Goal: Use online tool/utility: Utilize a website feature to perform a specific function

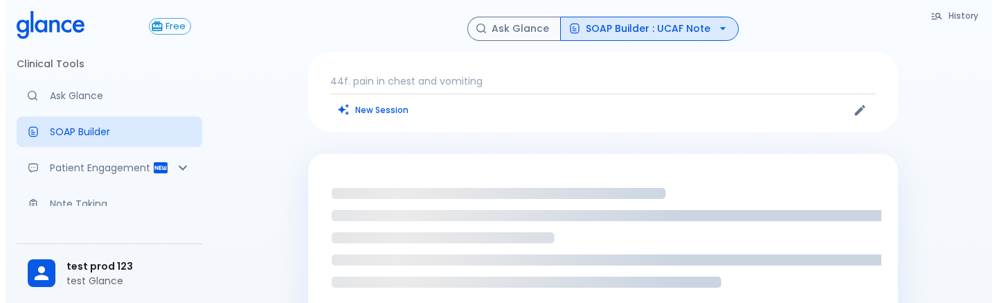
scroll to position [1, 0]
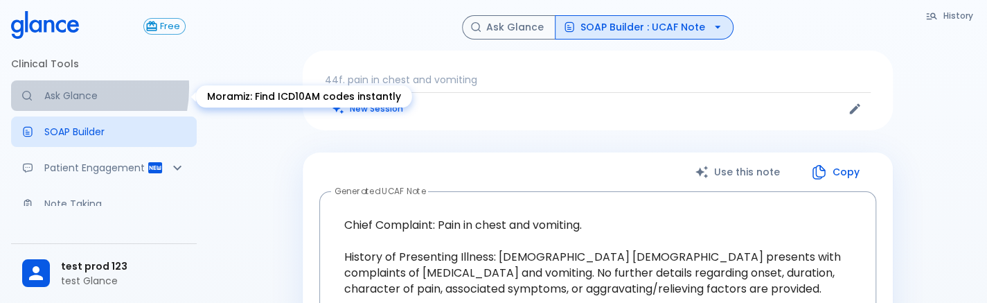
click at [62, 87] on link "Ask Glance" at bounding box center [104, 95] width 186 height 30
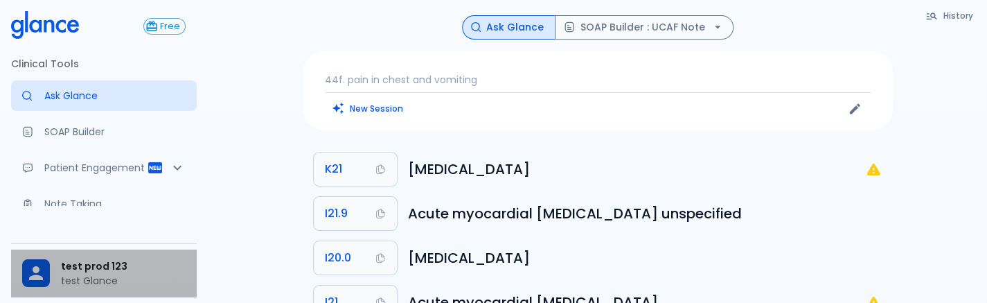
click at [102, 276] on p "test Glance" at bounding box center [123, 280] width 125 height 14
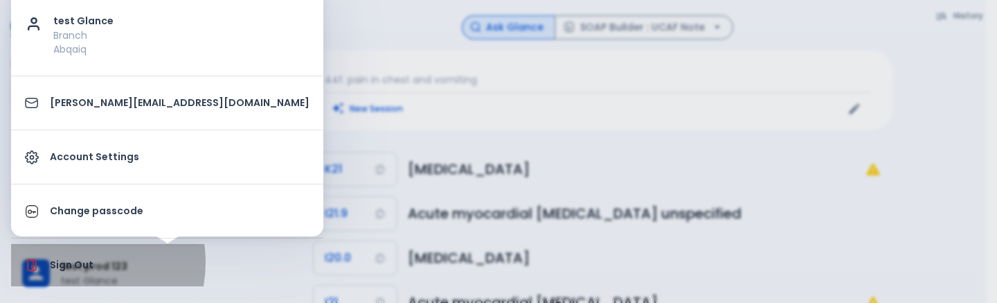
click at [76, 261] on p "Sign Out" at bounding box center [180, 265] width 260 height 15
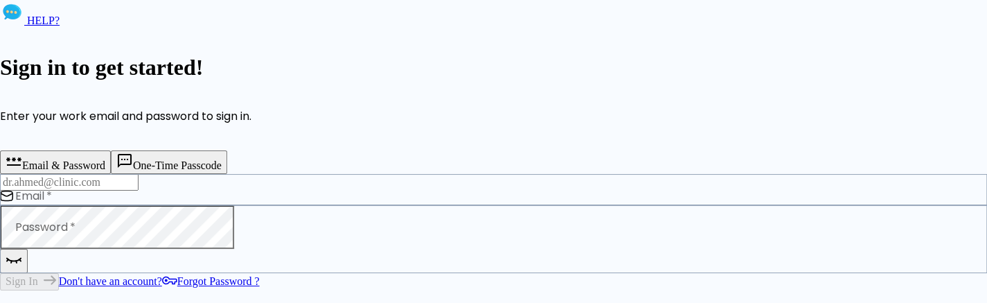
type input "[PERSON_NAME][EMAIL_ADDRESS][DOMAIN_NAME]"
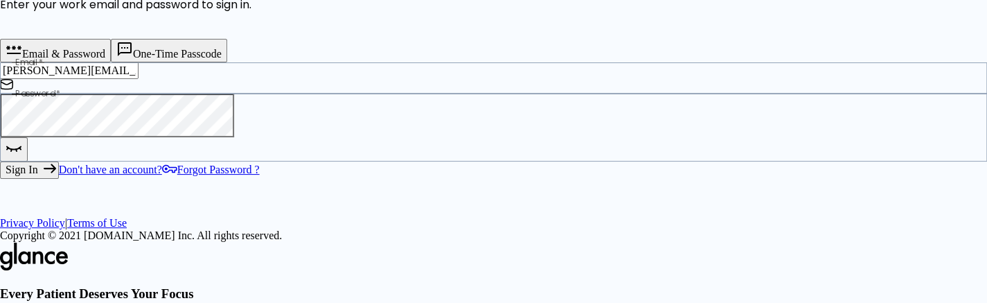
scroll to position [114, 0]
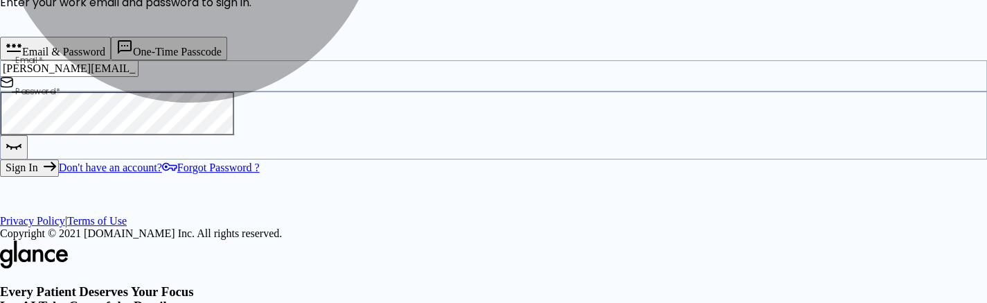
click at [59, 176] on button "Sign In" at bounding box center [29, 167] width 59 height 17
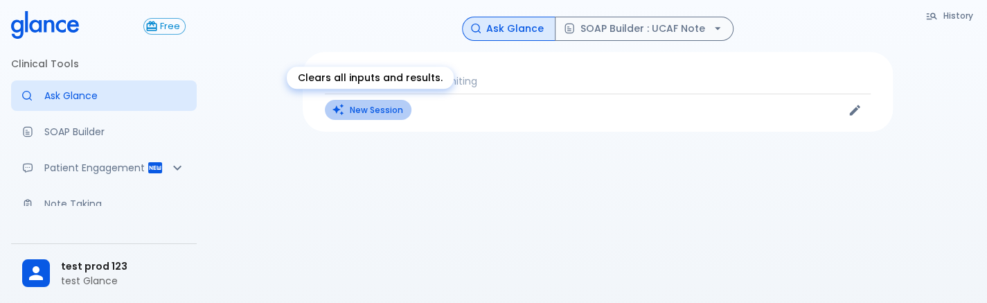
click at [353, 105] on button "New Session" at bounding box center [368, 110] width 87 height 20
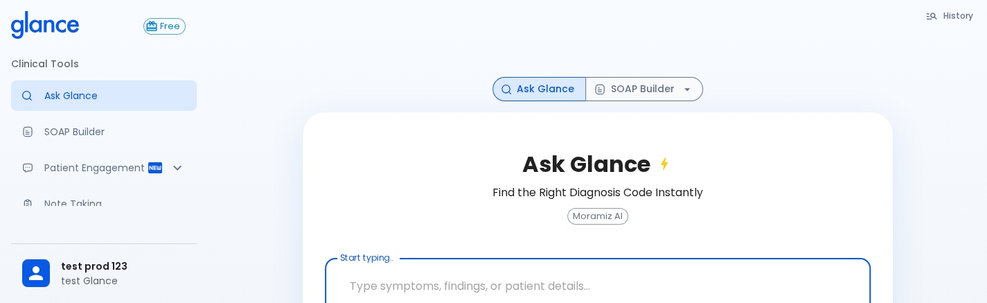
scroll to position [84, 0]
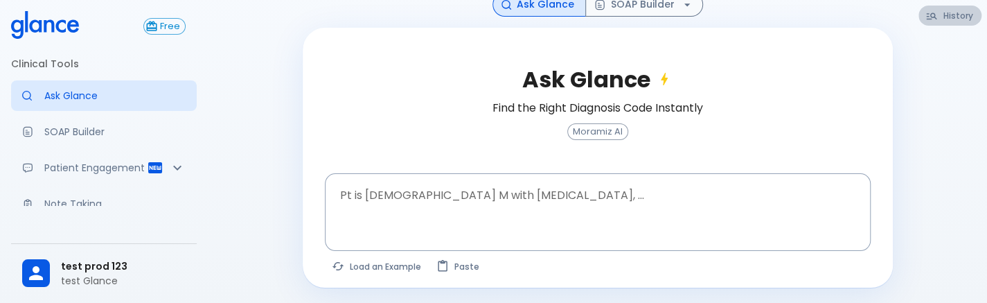
click at [941, 21] on button "History" at bounding box center [949, 16] width 63 height 20
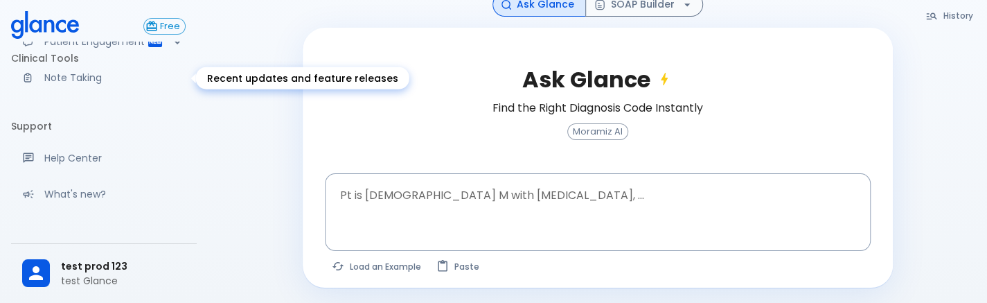
scroll to position [256, 0]
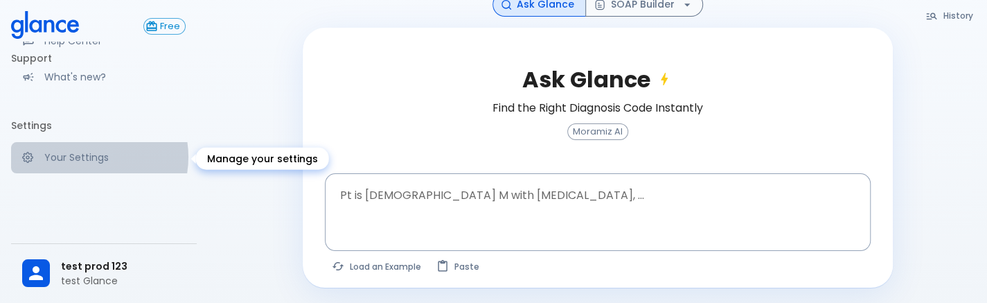
click at [85, 157] on p "Your Settings" at bounding box center [114, 157] width 141 height 14
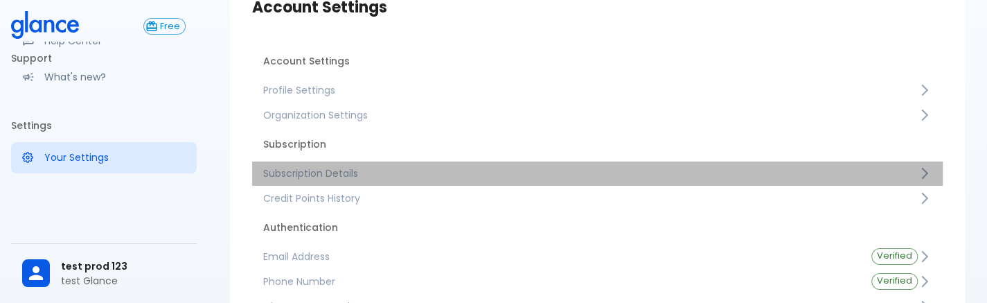
click at [318, 178] on span "Subscription Details" at bounding box center [590, 173] width 654 height 14
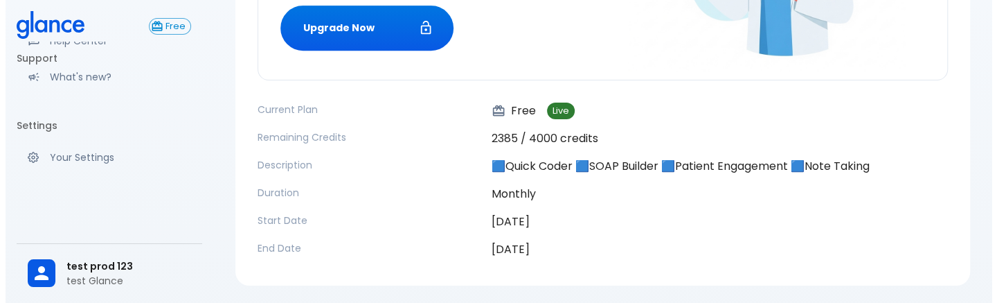
scroll to position [287, 0]
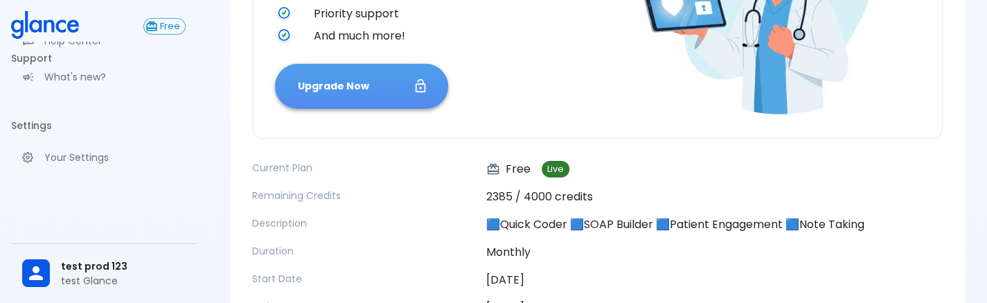
click at [361, 77] on button "Upgrade Now" at bounding box center [361, 86] width 173 height 45
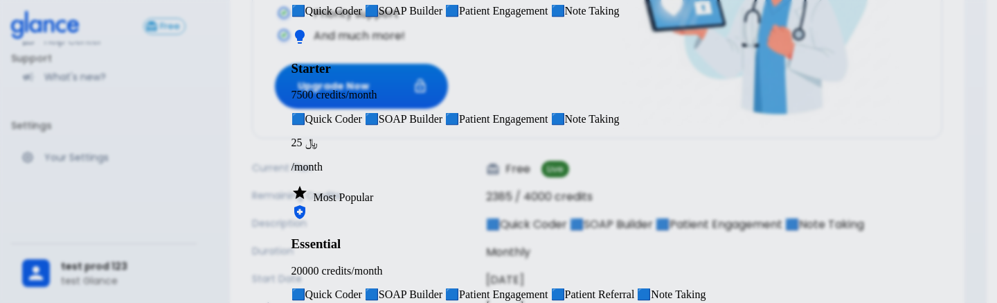
scroll to position [96, 0]
click at [485, 76] on div "Starter" at bounding box center [498, 52] width 415 height 48
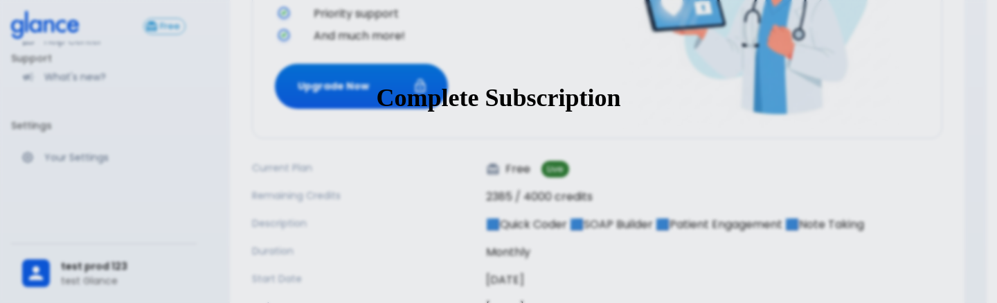
scroll to position [229, 0]
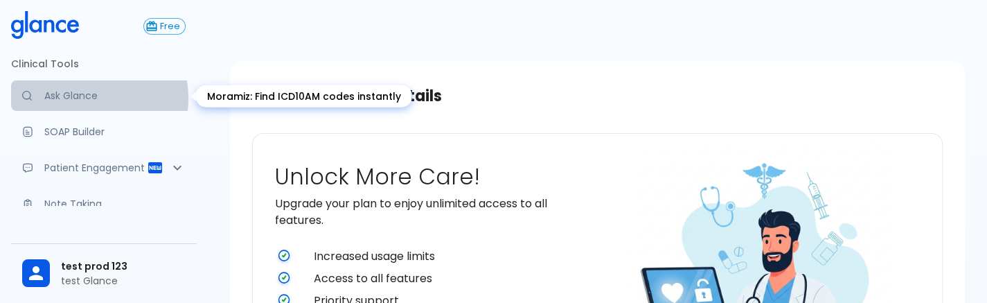
click at [87, 98] on p "Ask Glance" at bounding box center [114, 96] width 141 height 14
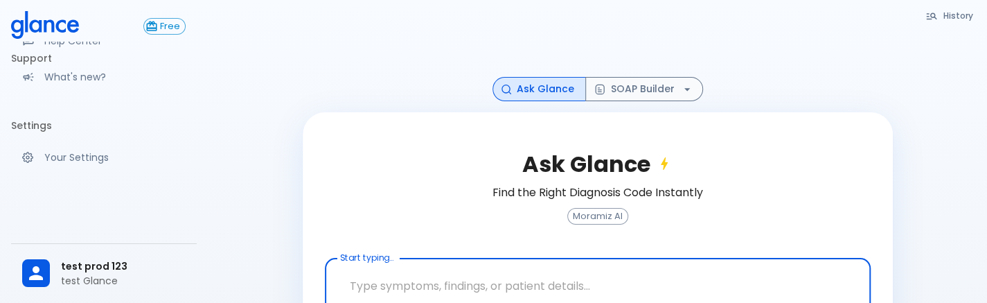
scroll to position [255, 0]
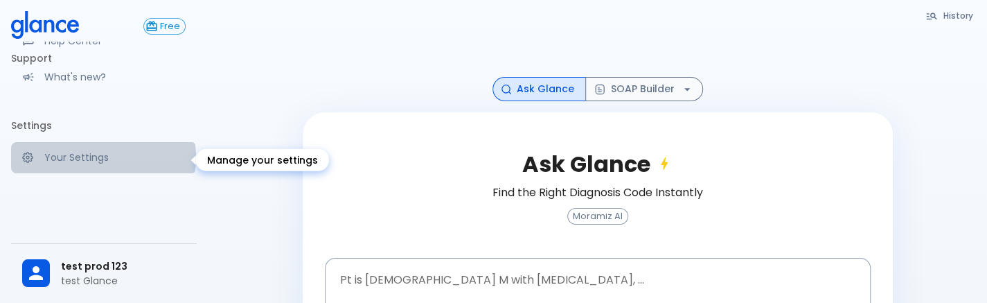
click at [102, 159] on p "Your Settings" at bounding box center [114, 157] width 141 height 14
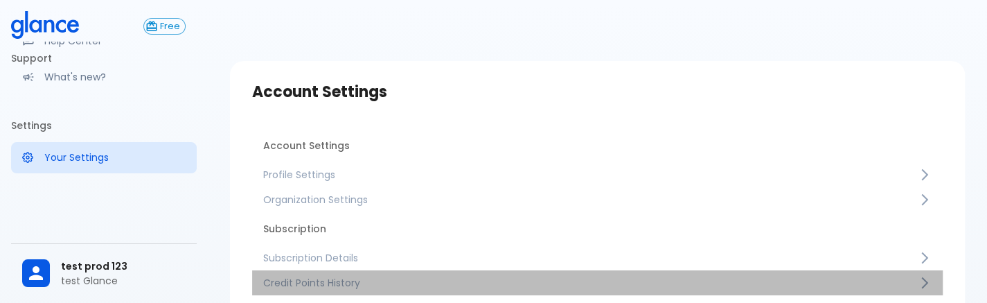
click at [306, 278] on span "Credit Points History" at bounding box center [590, 283] width 654 height 14
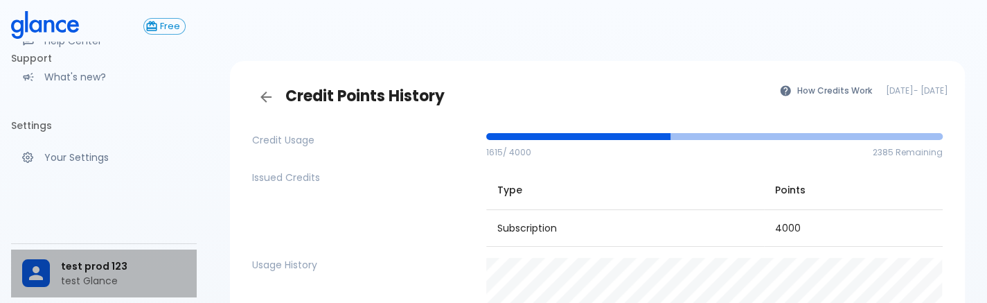
click at [101, 253] on div "test prod 123 test Glance" at bounding box center [104, 273] width 186 height 48
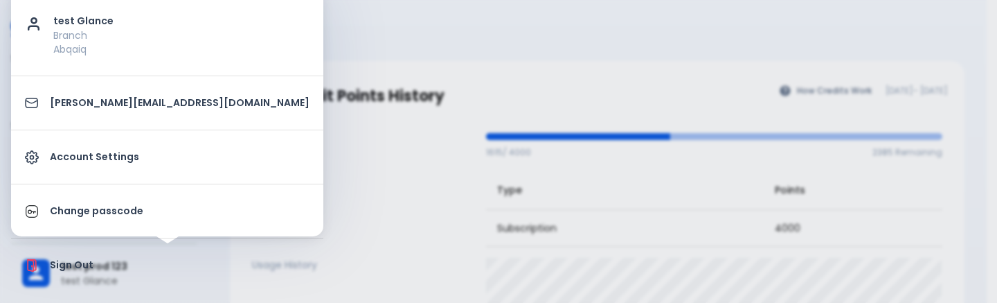
click at [269, 168] on div at bounding box center [498, 151] width 997 height 303
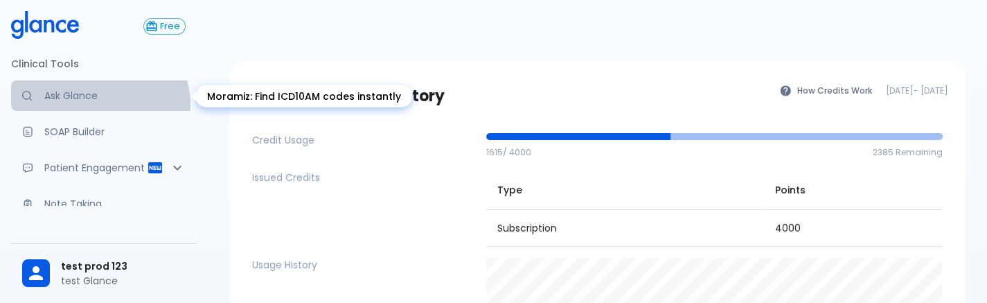
click at [89, 106] on link "Ask Glance" at bounding box center [104, 95] width 186 height 30
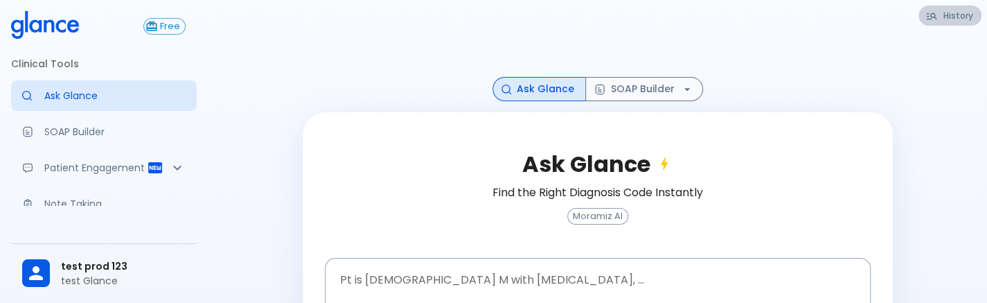
click at [972, 23] on button "History" at bounding box center [949, 16] width 63 height 20
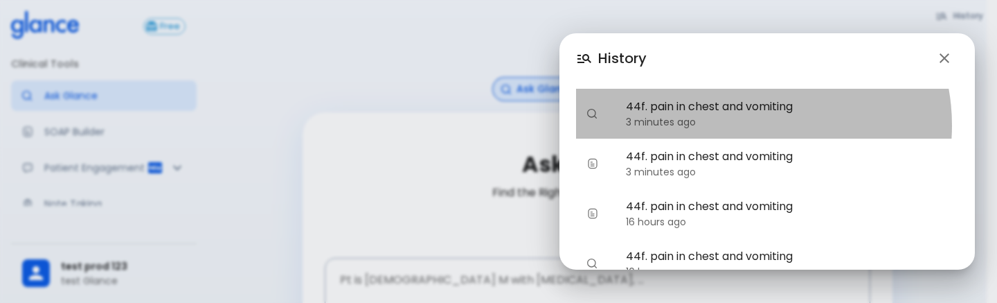
click at [745, 125] on p "3 minutes ago" at bounding box center [786, 122] width 321 height 14
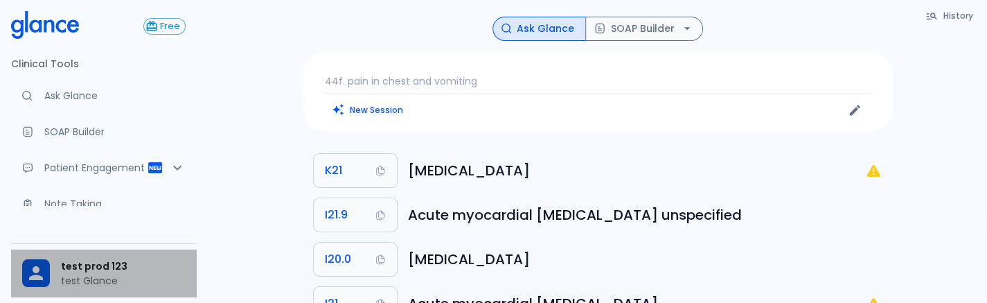
click at [122, 259] on span "test prod 123" at bounding box center [123, 266] width 125 height 15
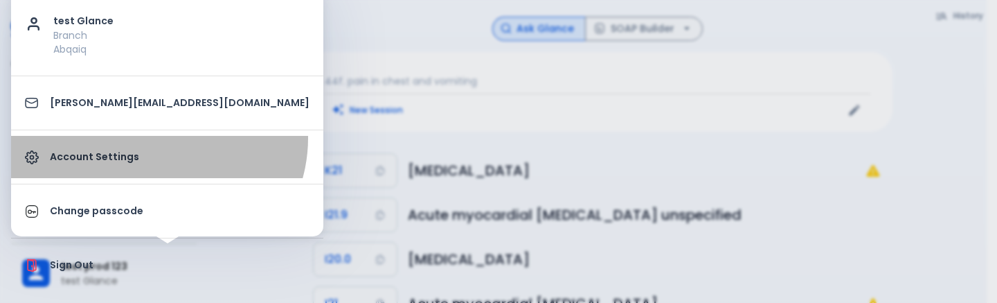
click at [156, 137] on link "Account Settings" at bounding box center [167, 157] width 312 height 42
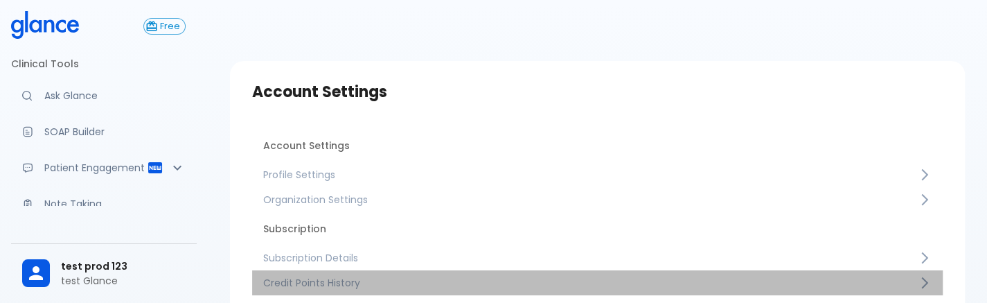
click at [356, 276] on span "Credit Points History" at bounding box center [590, 283] width 654 height 14
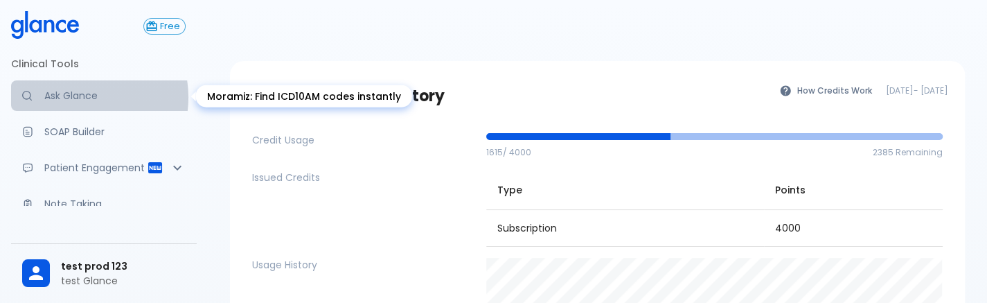
click at [74, 97] on p "Ask Glance" at bounding box center [114, 96] width 141 height 14
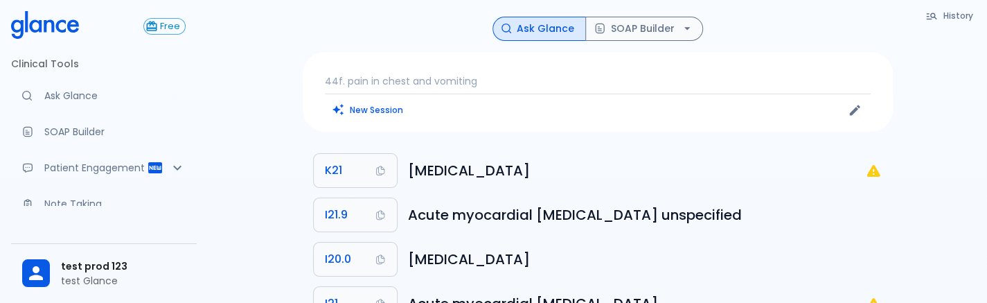
click at [514, 75] on p "44f. pain in chest and vomiting" at bounding box center [598, 81] width 546 height 14
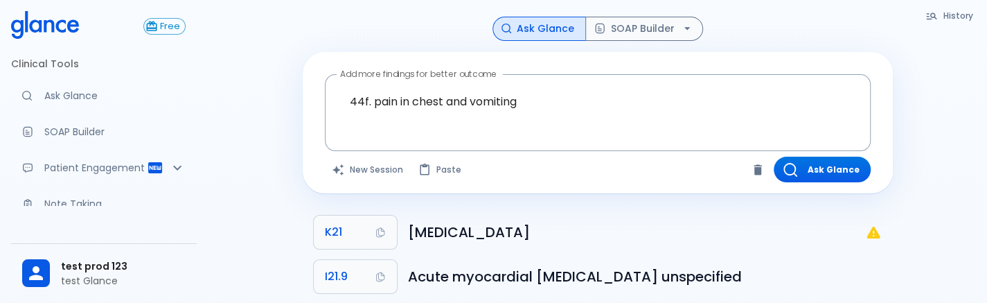
click at [514, 75] on div "44f. pain in chest and vomiting x Add more findings for better outcome" at bounding box center [598, 113] width 546 height 78
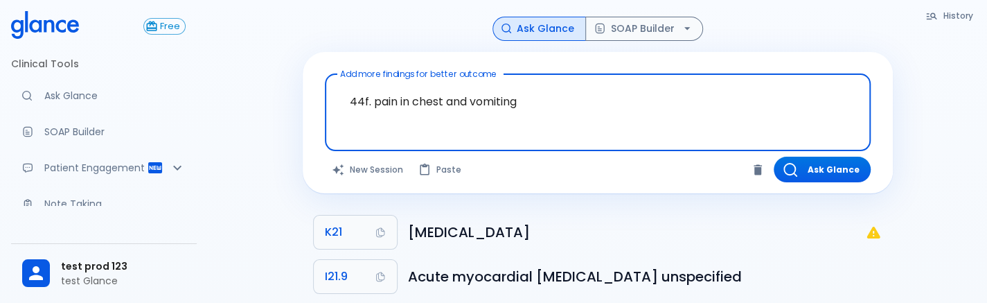
click at [537, 95] on textarea "44f. pain in chest and vomiting" at bounding box center [597, 102] width 526 height 44
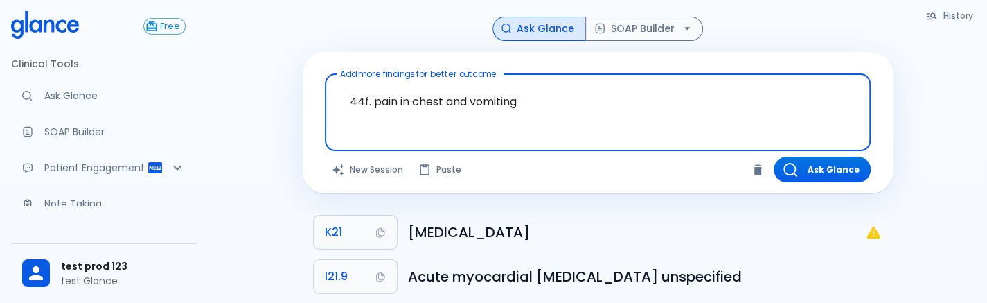
click at [537, 95] on textarea "44f. pain in chest and vomiting" at bounding box center [597, 102] width 526 height 44
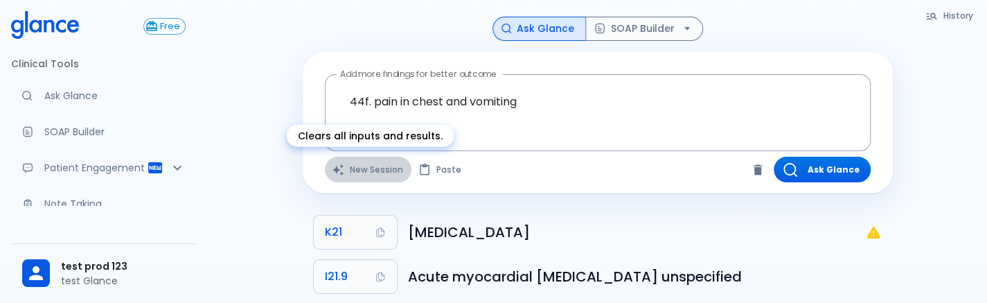
click at [345, 171] on button "New Session" at bounding box center [368, 169] width 87 height 26
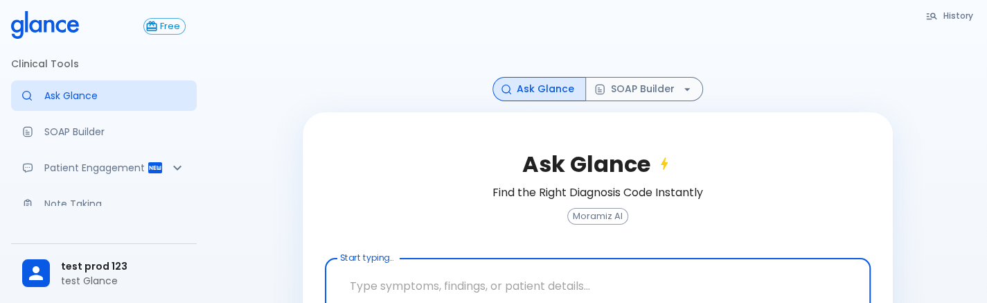
click at [374, 276] on textarea "Start typing..." at bounding box center [597, 286] width 526 height 44
paste textarea "44f. pain in chest and vomiting"
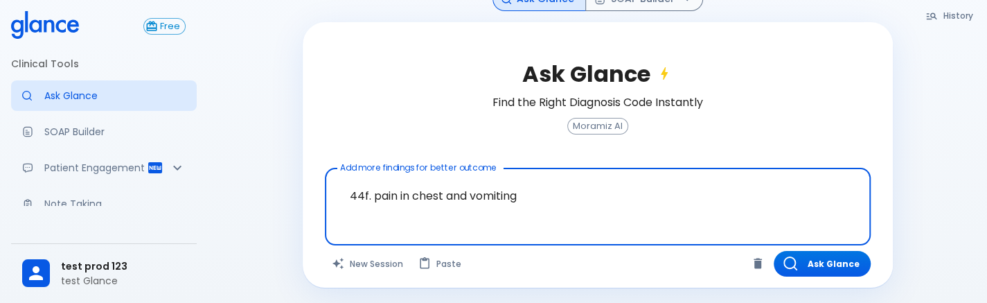
type textarea "44f. pain in chest and vomiting"
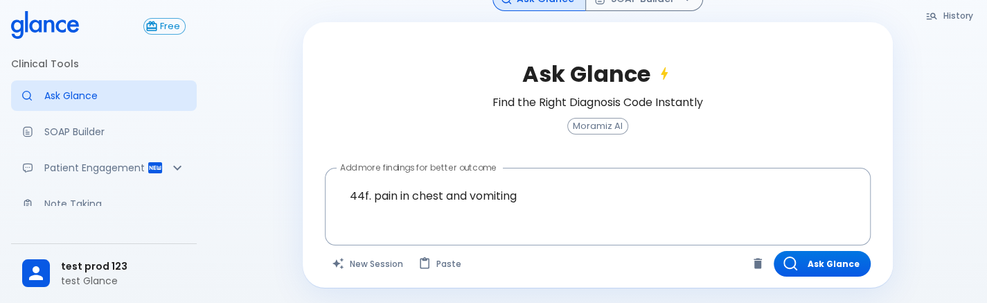
click at [806, 276] on div "Ask Glance Find the Right Diagnosis Code Instantly Moramiz AI Add more findings…" at bounding box center [598, 154] width 590 height 265
drag, startPoint x: 806, startPoint y: 276, endPoint x: 824, endPoint y: 267, distance: 20.1
click at [824, 267] on div "Ask Glance Find the Right Diagnosis Code Instantly Moramiz AI Add more findings…" at bounding box center [598, 154] width 590 height 265
click at [824, 267] on button "Ask Glance" at bounding box center [821, 264] width 97 height 26
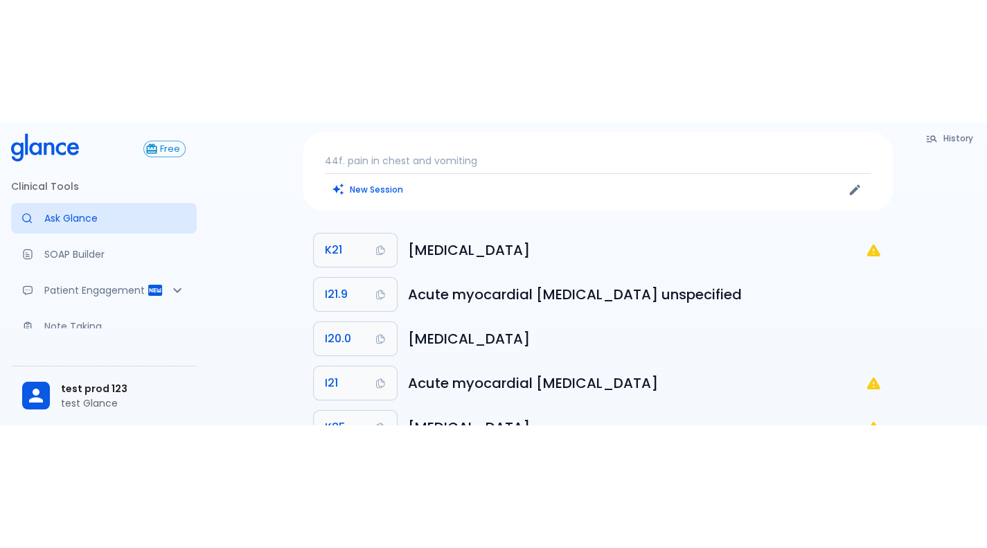
scroll to position [30, 0]
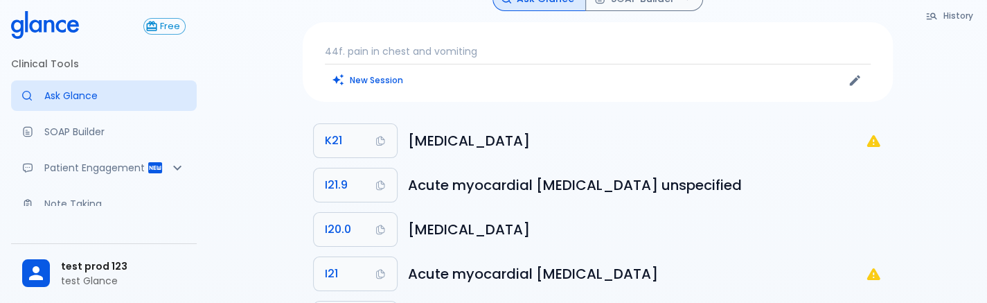
click at [947, 14] on button "History" at bounding box center [949, 16] width 63 height 20
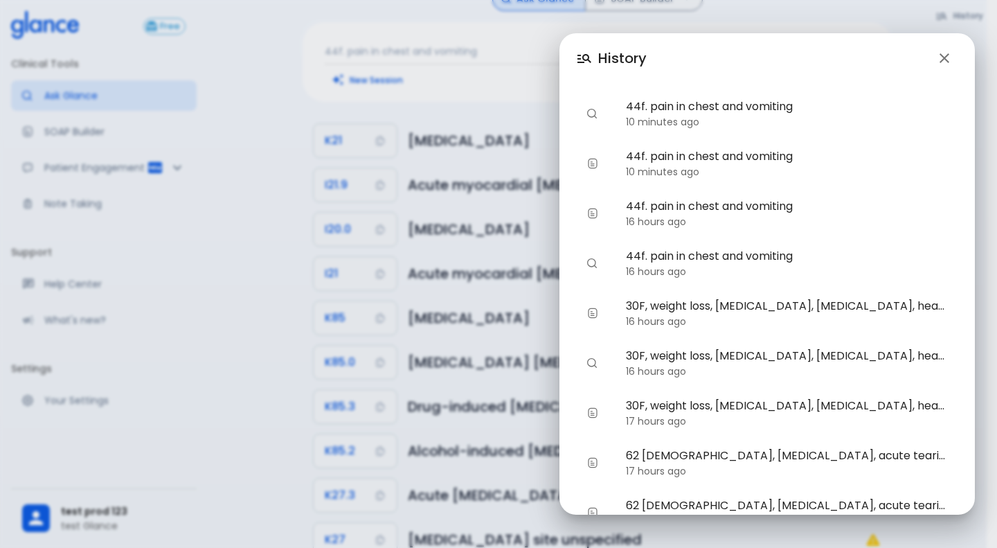
click at [227, 93] on div "History 44f. pain in chest and vomiting 10 minutes ago 44f. pain in chest and v…" at bounding box center [498, 274] width 997 height 548
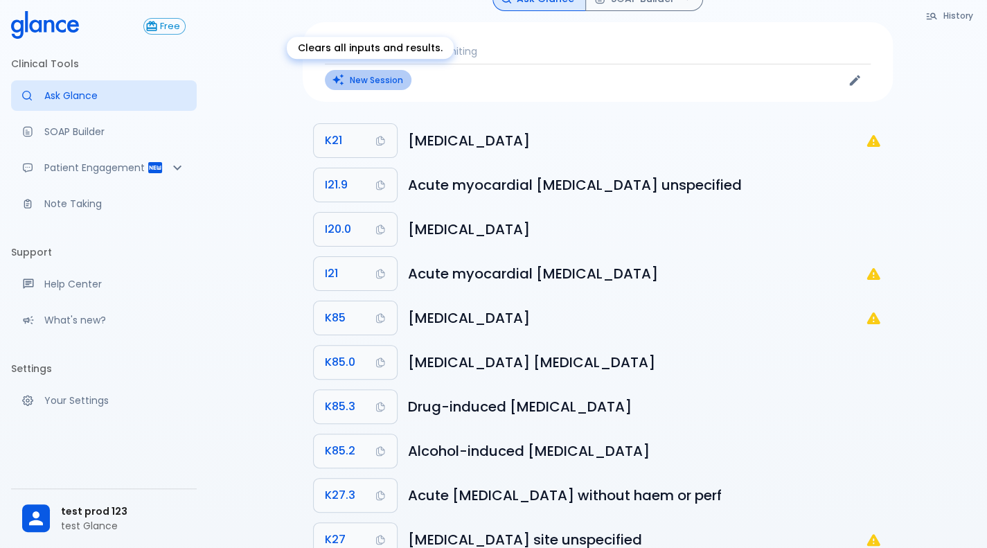
click at [398, 78] on button "New Session" at bounding box center [368, 80] width 87 height 20
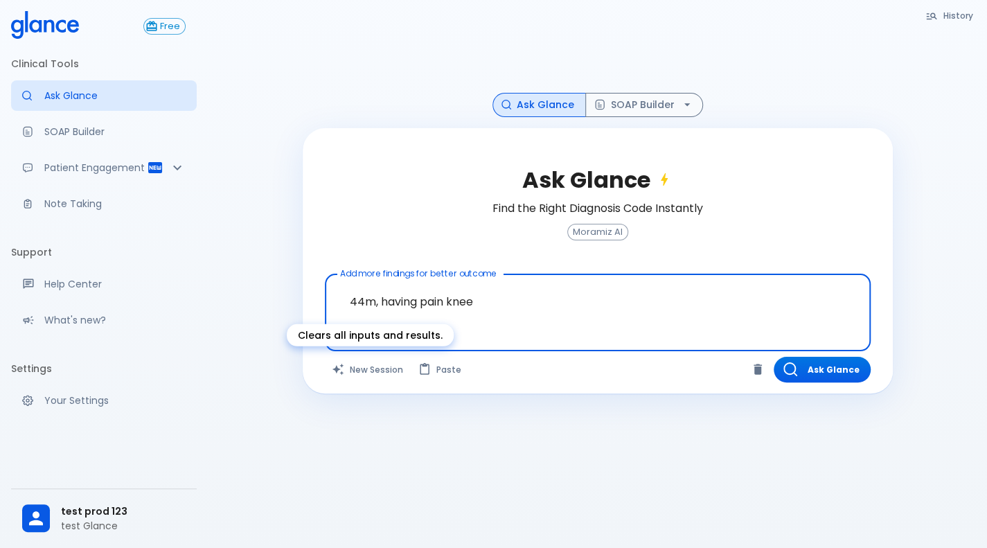
type textarea "44m, having pain knee"
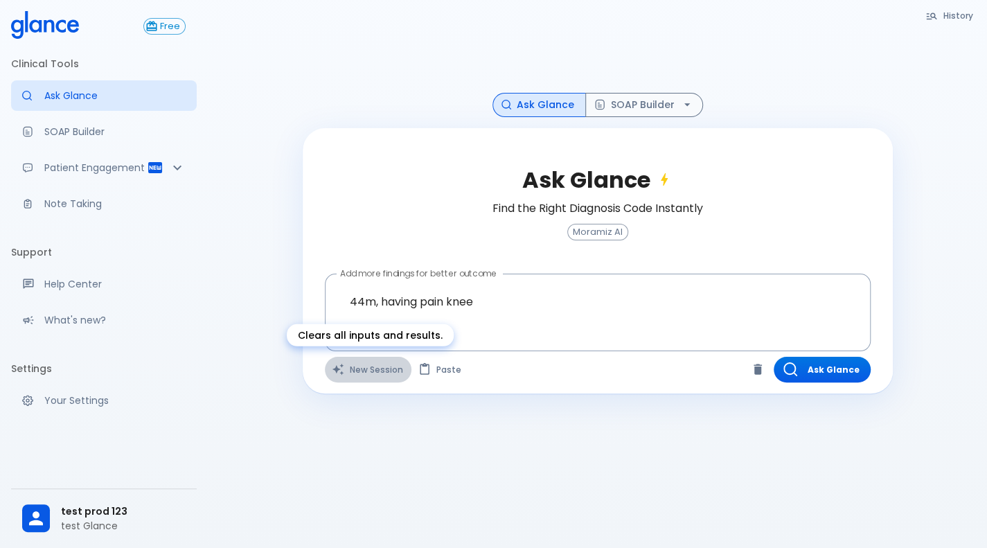
click at [355, 302] on button "New Session" at bounding box center [368, 370] width 87 height 26
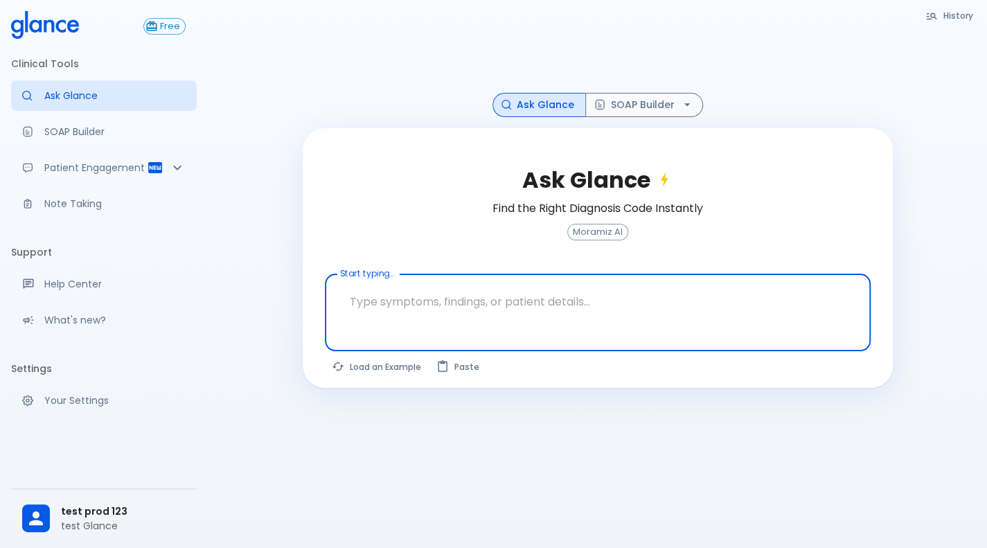
click at [431, 302] on textarea "Start typing..." at bounding box center [597, 302] width 526 height 44
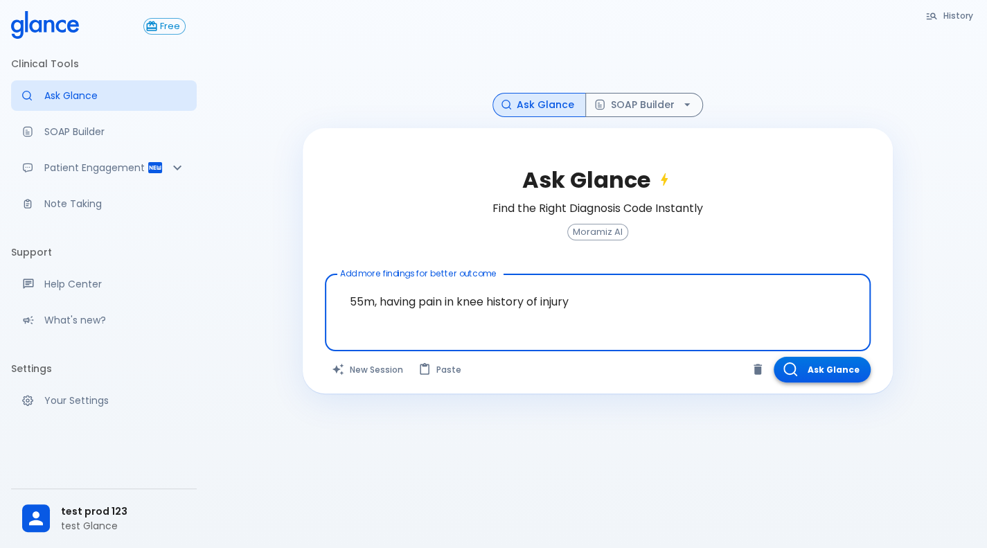
type textarea "55m, having pain in knee history of injury"
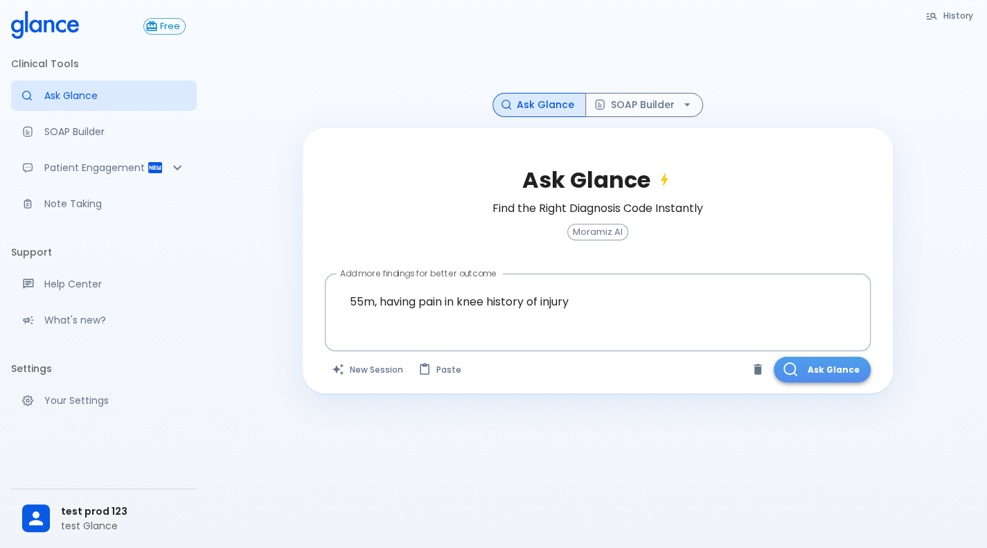
click at [791, 302] on icon "button" at bounding box center [790, 369] width 14 height 14
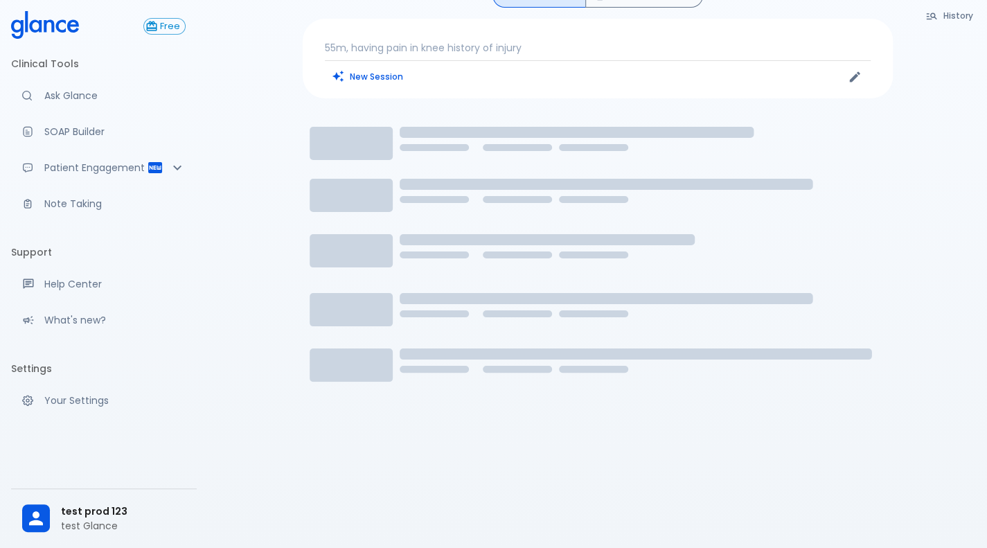
click at [791, 302] on icon "Loading..." at bounding box center [598, 282] width 590 height 346
